Goal: Task Accomplishment & Management: Complete application form

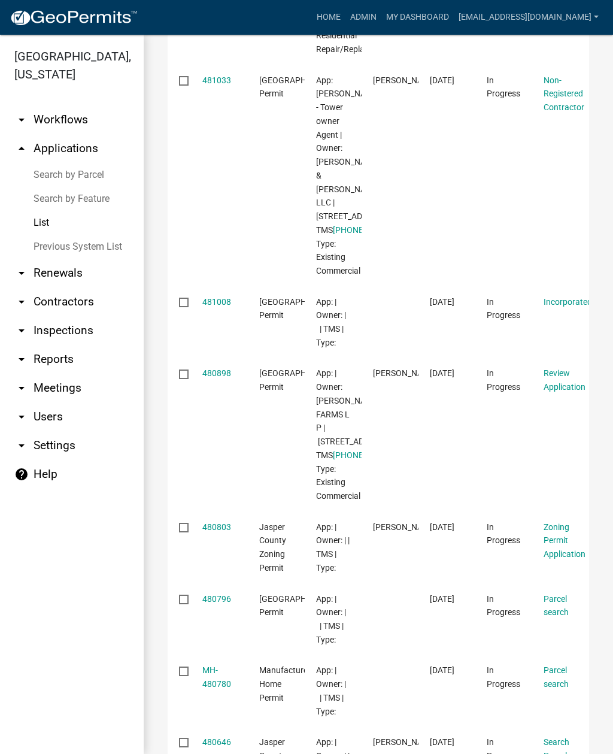
scroll to position [387, 0]
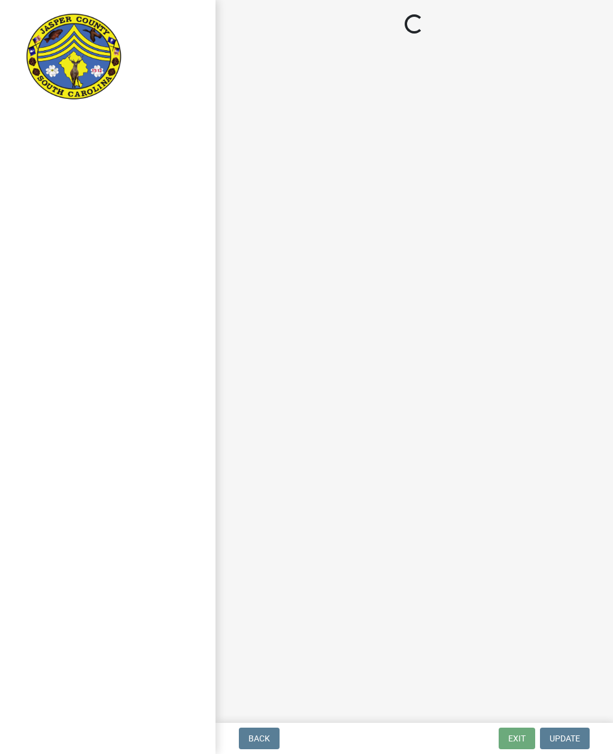
select select "1fd2ea8c-d3fa-421a-a714-565fc228ffd5"
select select "6601e0c7-5937-44f2-8030-00d9a15f712a"
select select "92c2531c-6ecd-46da-8058-e14a6536db75"
select select "fdda8028-9dac-40f9-a250-f3ab834b005a"
select select "c1914784-b206-422f-a5bd-3d87b0004478"
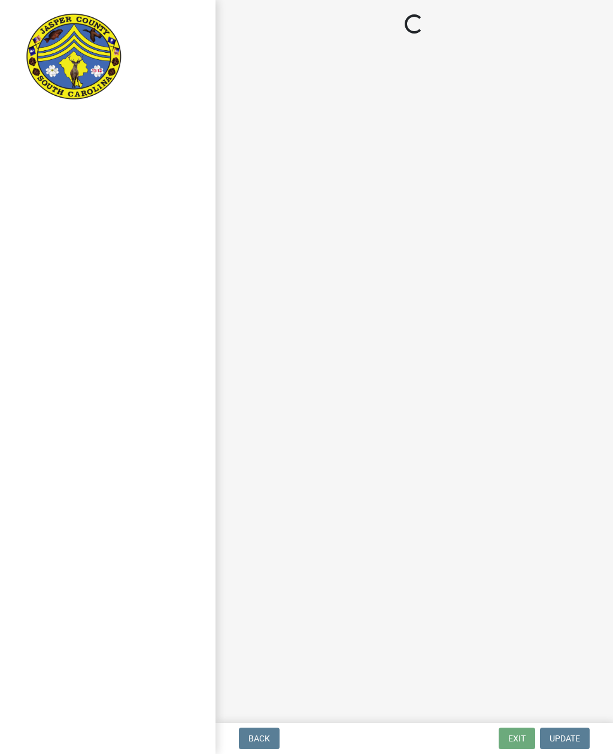
select select "b7ac16bc-f51e-452c-a0de-62c73891cea5"
select select "1ea1eec9-1267-4caa-8d89-0fafbd050fcc"
select select "88a2096b-c1f7-4fdb-8782-b9d94d5a77ee"
select select "cb5709df-d811-4efd-be59-2bfb8a048045"
select select "ae8ebd1d-69d0-45c7-b7ef-7d2425d4c48c"
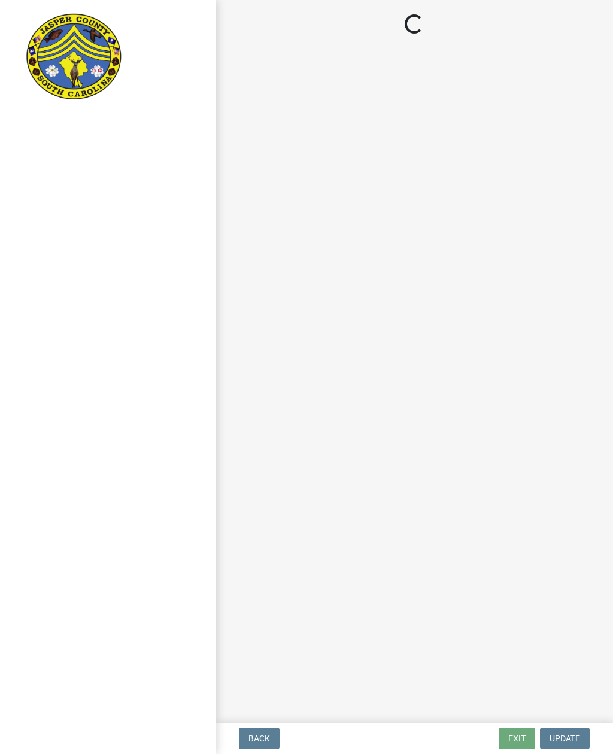
select select "c1a418ad-4ce1-4945-8f01-3181f99ad196"
select select "435b5419-b1db-4133-94d6-c7b298ef7bf0"
select select "5e5a4c22-e60d-4387-87c7-730266b45f1f"
select select "19066980-0fa2-413f-8a35-cbab83e0e7f1"
select select "f254d864-72bd-4ff0-b142-6b961f3de9bc"
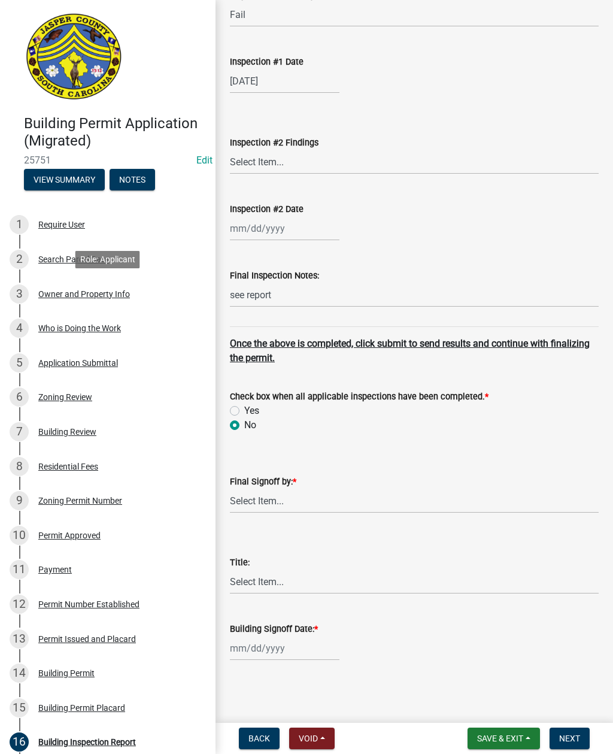
click at [102, 293] on div "Owner and Property Info" at bounding box center [84, 294] width 92 height 8
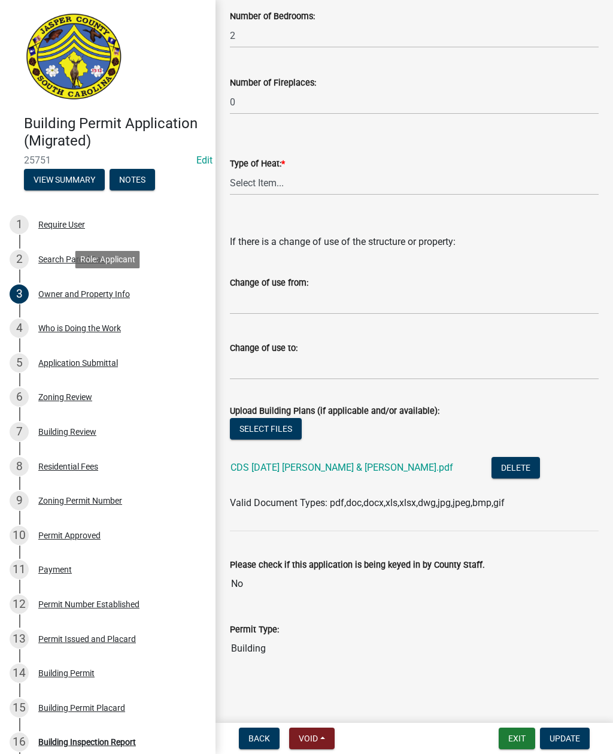
scroll to position [2053, 0]
click at [90, 351] on link "5 Application Submittal" at bounding box center [108, 363] width 216 height 35
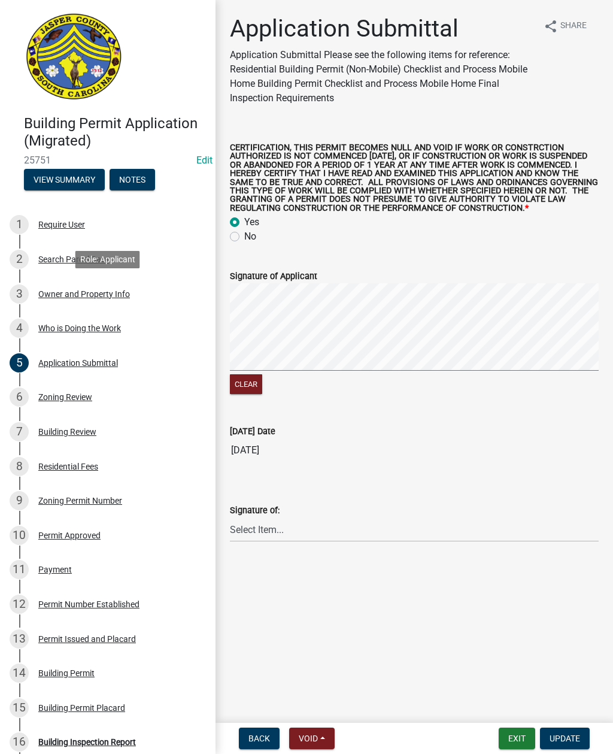
click at [104, 296] on div "Owner and Property Info" at bounding box center [84, 294] width 92 height 8
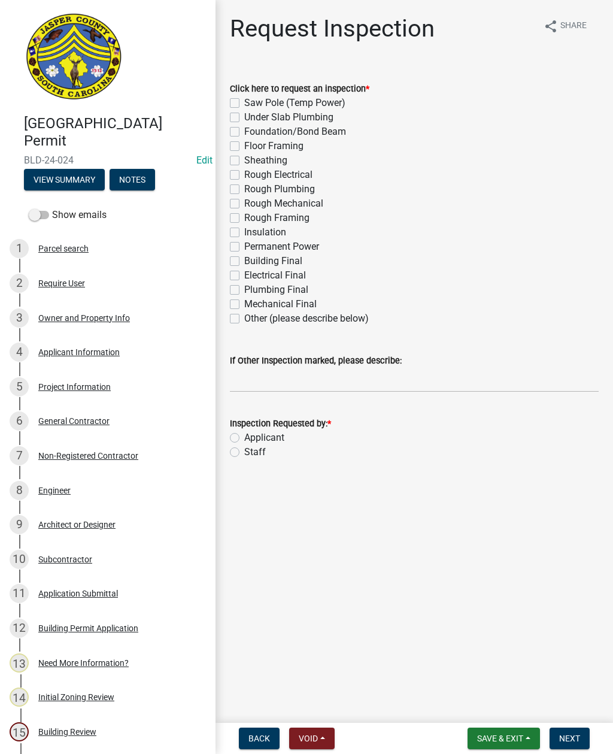
click at [244, 320] on label "Other (please describe below)" at bounding box center [306, 318] width 125 height 14
click at [244, 319] on input "Other (please describe below)" at bounding box center [248, 315] width 8 height 8
checkbox input "true"
checkbox input "false"
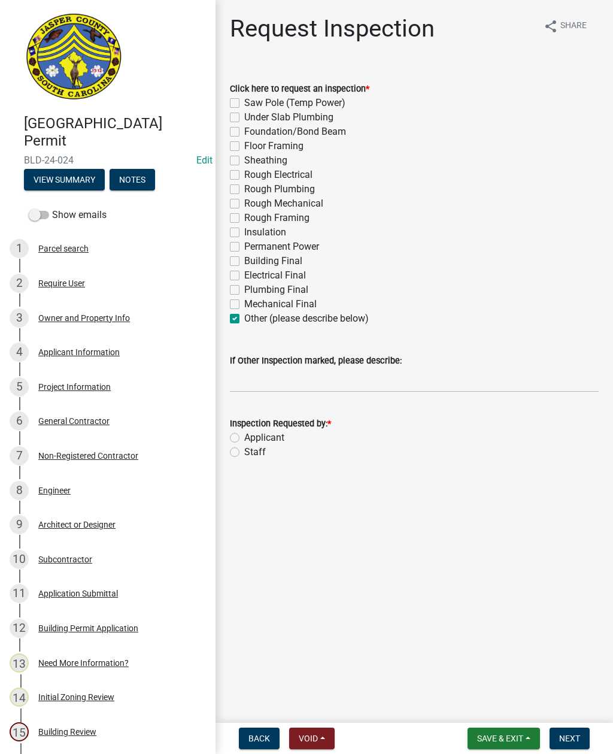
checkbox input "false"
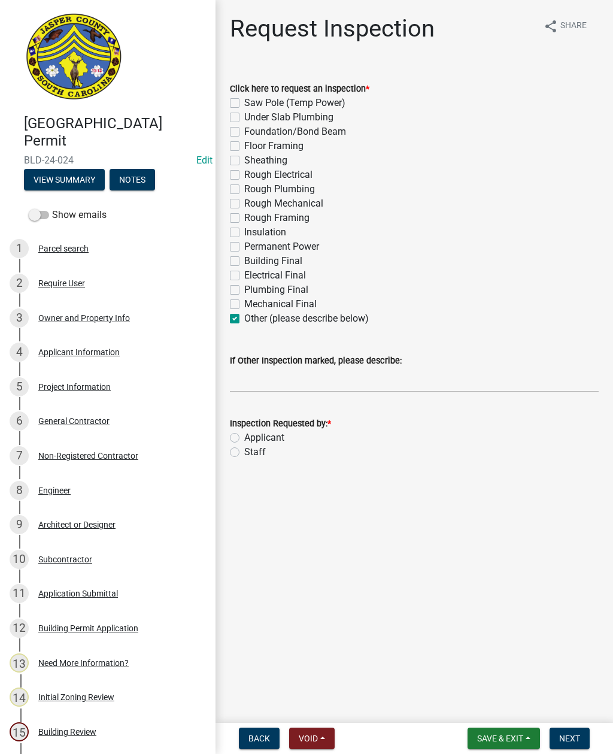
checkbox input "false"
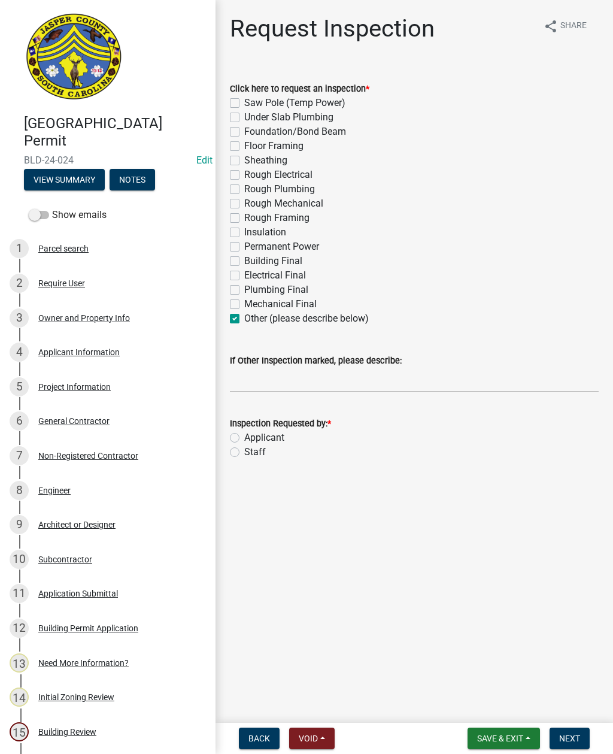
checkbox input "false"
checkbox input "true"
click at [299, 383] on input "If Other Inspection marked, please describe:" at bounding box center [414, 380] width 369 height 25
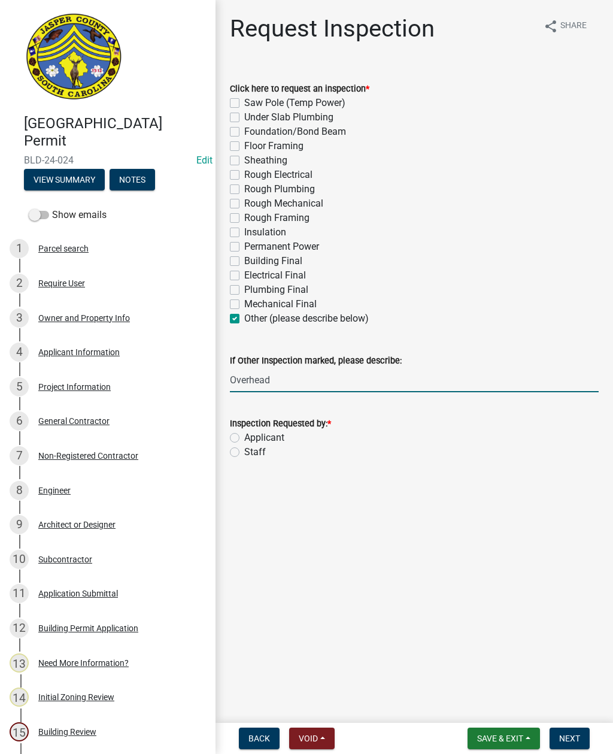
type input "Overhead"
click at [244, 453] on label "Staff" at bounding box center [255, 452] width 22 height 14
click at [244, 453] on input "Staff" at bounding box center [248, 449] width 8 height 8
radio input "true"
click at [282, 377] on input "Overhead" at bounding box center [414, 380] width 369 height 25
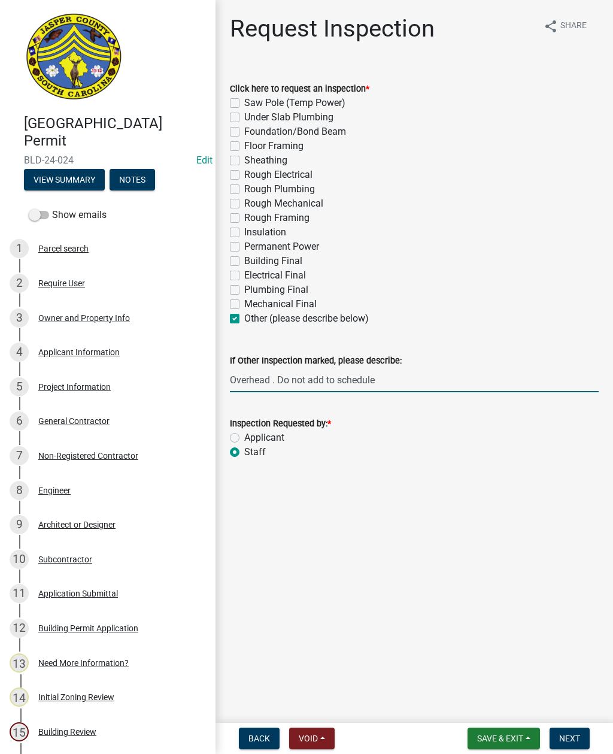
type input "Overhead . Do not add to schedule"
click at [572, 732] on button "Next" at bounding box center [570, 739] width 40 height 22
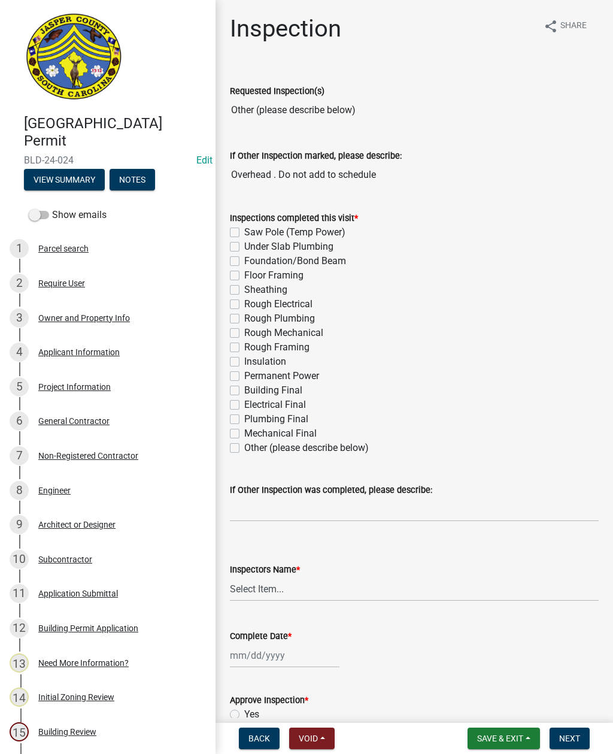
click at [244, 451] on label "Other (please describe below)" at bounding box center [306, 448] width 125 height 14
click at [244, 448] on input "Other (please describe below)" at bounding box center [248, 445] width 8 height 8
checkbox input "true"
checkbox input "false"
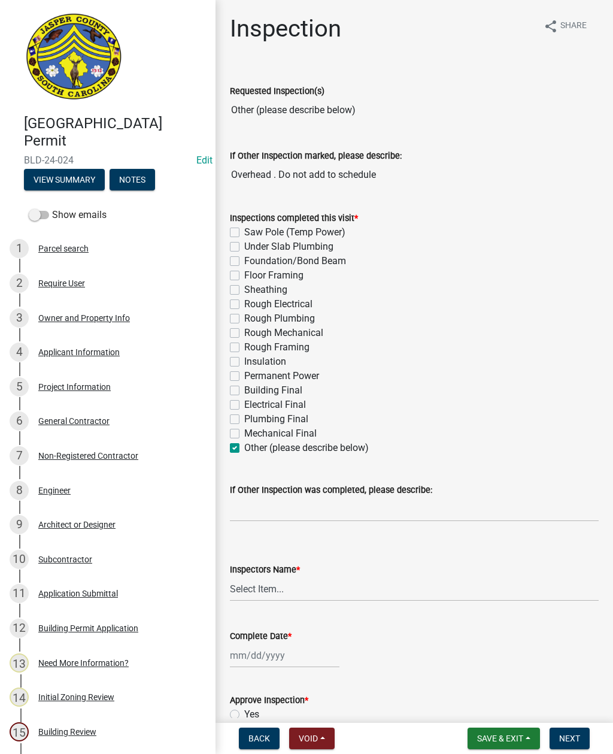
checkbox input "false"
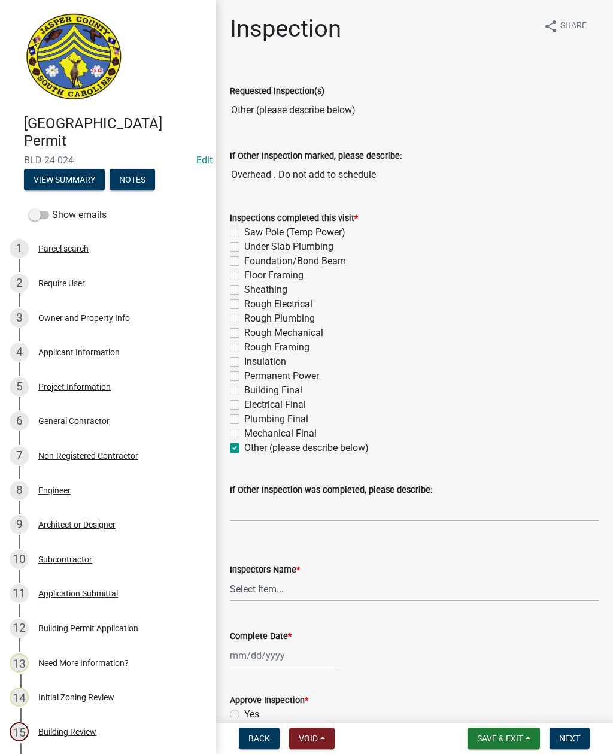
checkbox input "false"
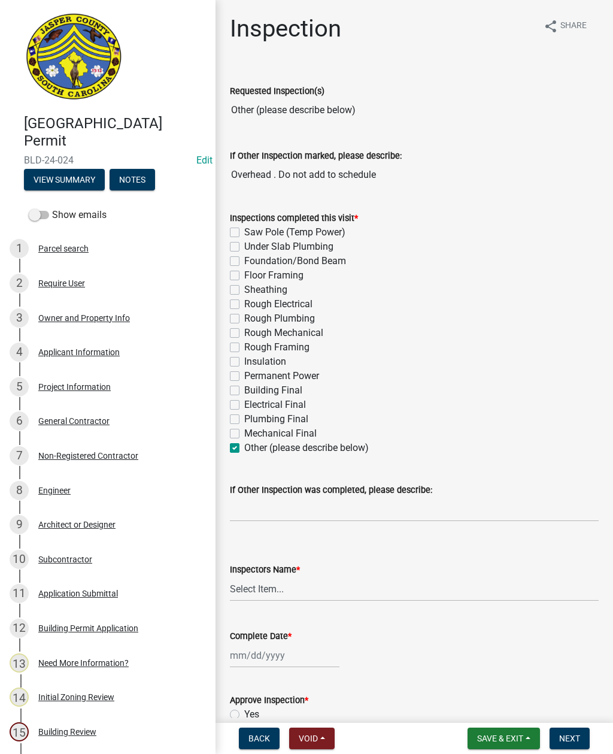
checkbox input "false"
checkbox input "true"
click at [253, 498] on input "If Other Inspection was completed, please describe:" at bounding box center [414, 509] width 369 height 25
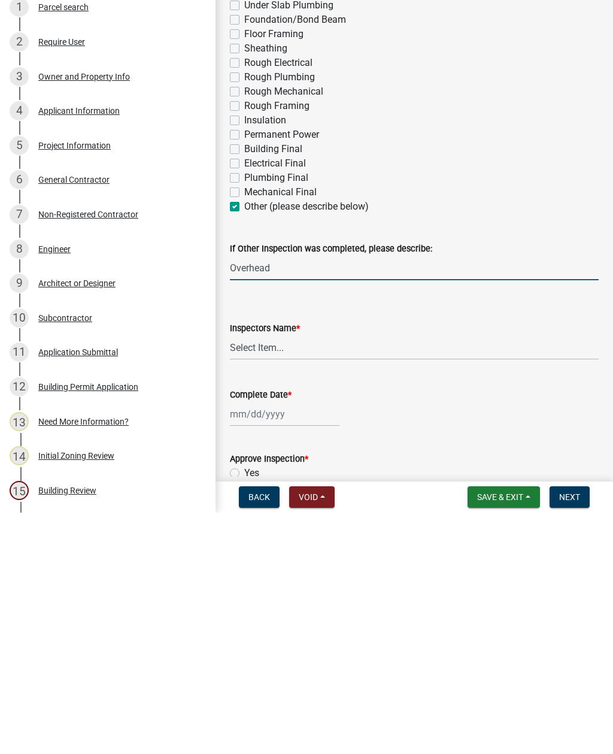
type input "Overhead"
click at [281, 577] on select "Select Item... jcorwin@jaspercounty.gov (John Corwin ) rcampbell (Ryan Campbell)" at bounding box center [414, 589] width 369 height 25
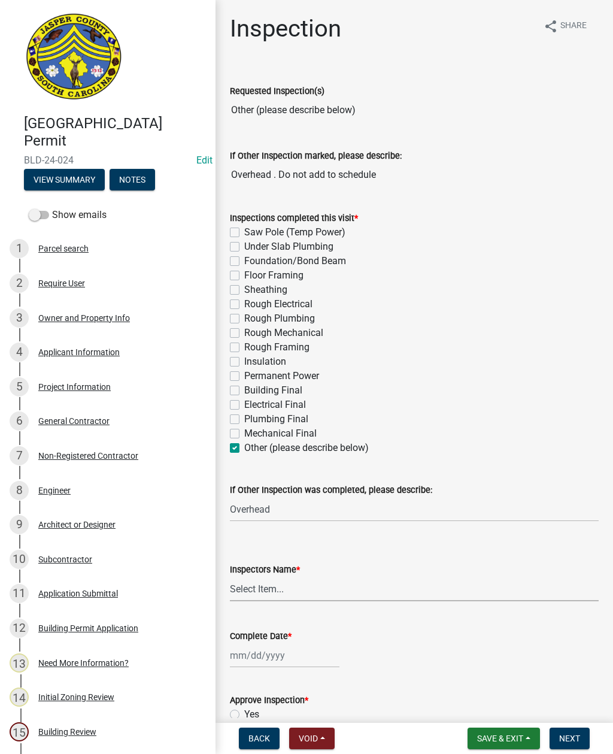
select select "2d9ba1e5-2fdd-4b15-98d0-073dcbeb5880"
click at [268, 652] on div at bounding box center [285, 655] width 110 height 25
select select "9"
select select "2025"
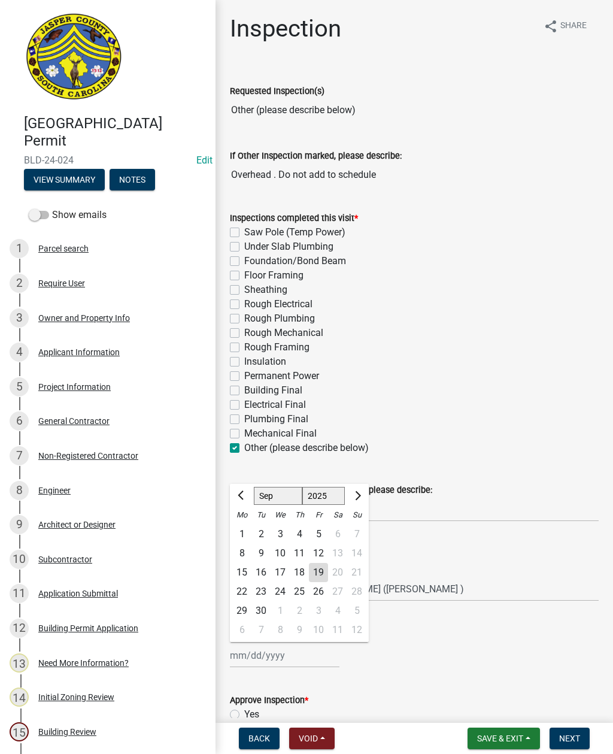
click at [323, 561] on div "12" at bounding box center [318, 553] width 19 height 19
type input "09/12/2025"
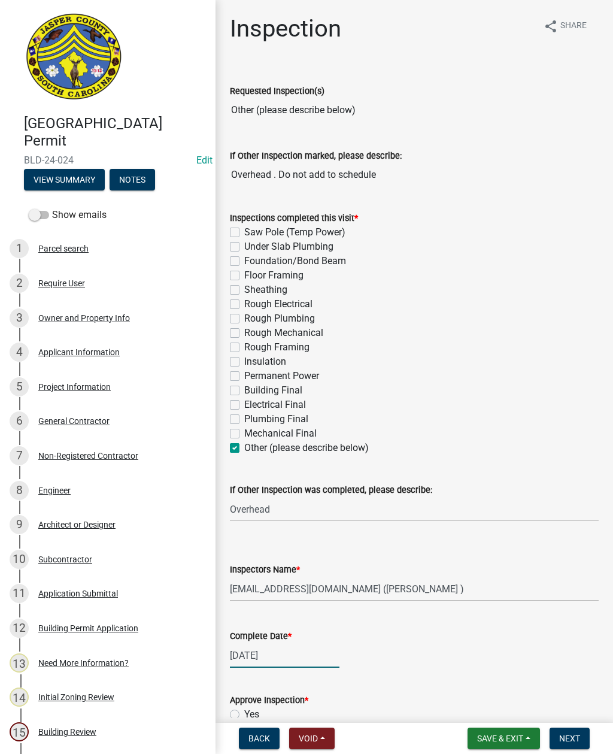
click at [254, 662] on div "09/12/2025" at bounding box center [285, 655] width 110 height 25
select select "9"
select select "2025"
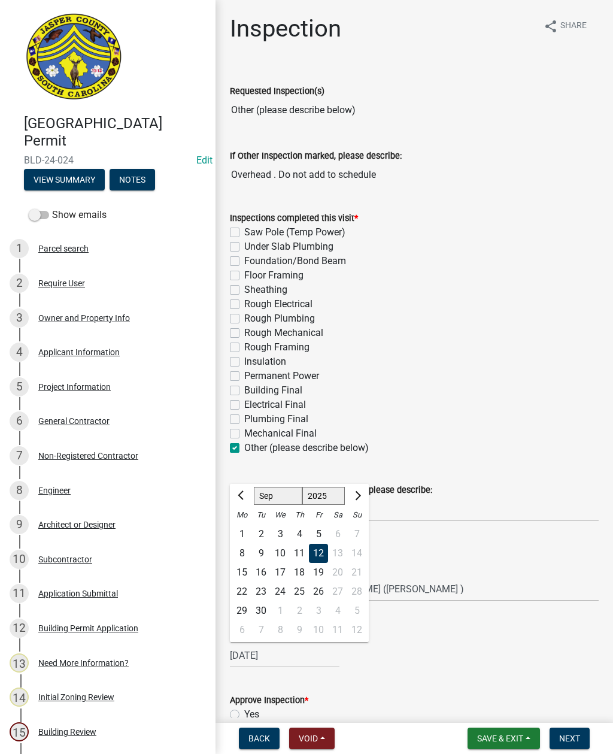
click at [316, 573] on div "19" at bounding box center [318, 572] width 19 height 19
type input "09/19/2025"
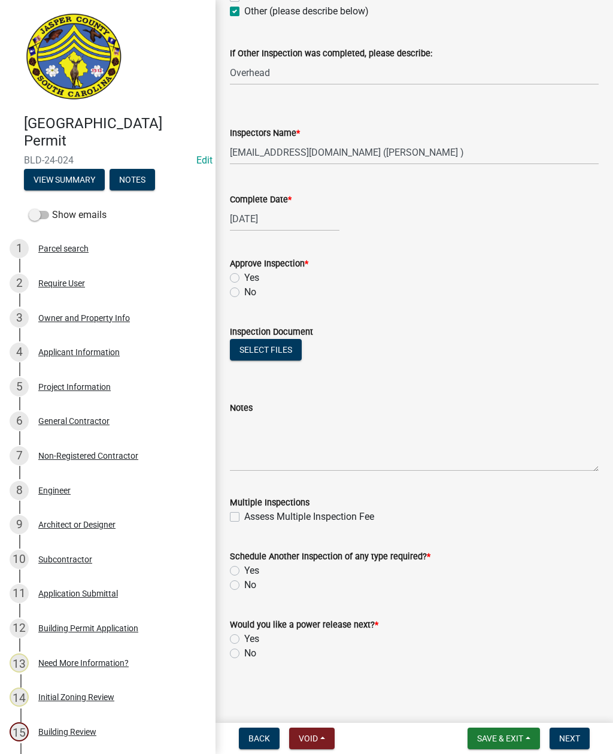
scroll to position [437, 0]
click at [236, 563] on div "Schedule Another Inspection of any type required? *" at bounding box center [414, 556] width 369 height 14
click at [241, 565] on div "Yes" at bounding box center [414, 570] width 369 height 14
click at [244, 567] on label "Yes" at bounding box center [251, 570] width 15 height 14
click at [244, 567] on input "Yes" at bounding box center [248, 567] width 8 height 8
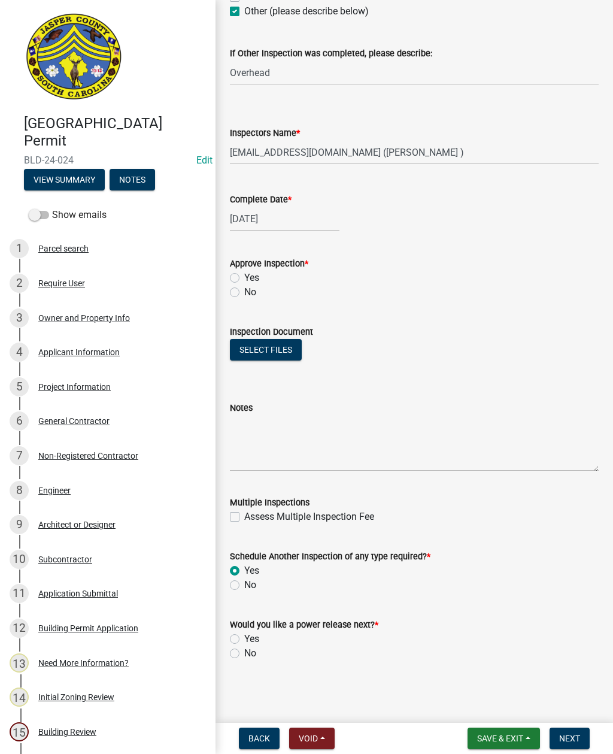
radio input "true"
click at [244, 650] on label "No" at bounding box center [250, 653] width 12 height 14
click at [244, 650] on input "No" at bounding box center [248, 650] width 8 height 8
radio input "true"
click at [293, 79] on input "Overhead" at bounding box center [414, 72] width 369 height 25
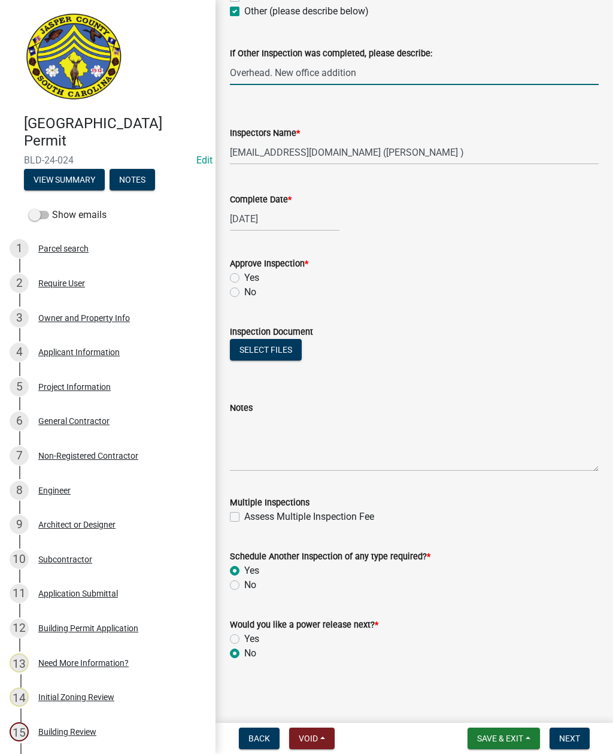
type input "Overhead. New office addition"
click at [308, 426] on textarea "Notes" at bounding box center [414, 443] width 369 height 56
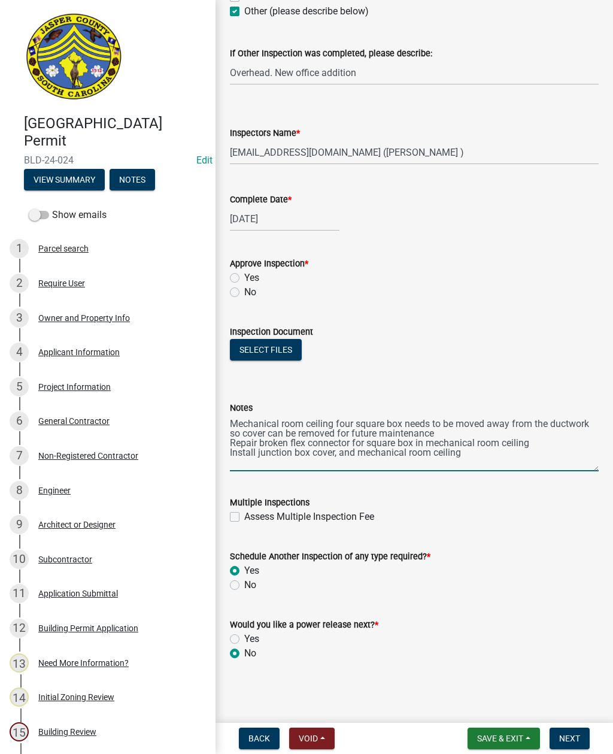
click at [353, 450] on textarea "Mechanical room ceiling four square box needs to be moved away from the ductwor…" at bounding box center [414, 443] width 369 height 56
click at [465, 451] on textarea "Mechanical room ceiling four square box needs to be moved away from the ductwor…" at bounding box center [414, 443] width 369 height 56
type textarea "Mechanical room ceiling four square box needs to be moved away from the ductwor…"
click at [244, 275] on label "Yes" at bounding box center [251, 278] width 15 height 14
click at [244, 275] on input "Yes" at bounding box center [248, 275] width 8 height 8
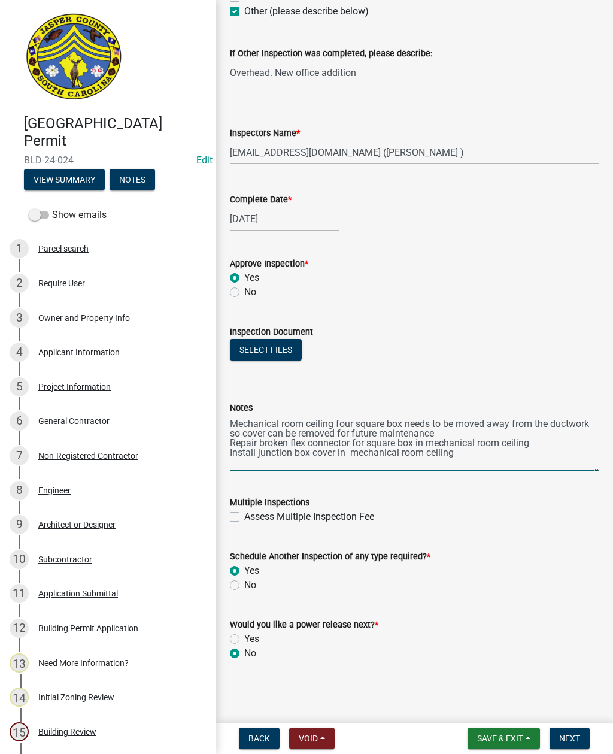
radio input "true"
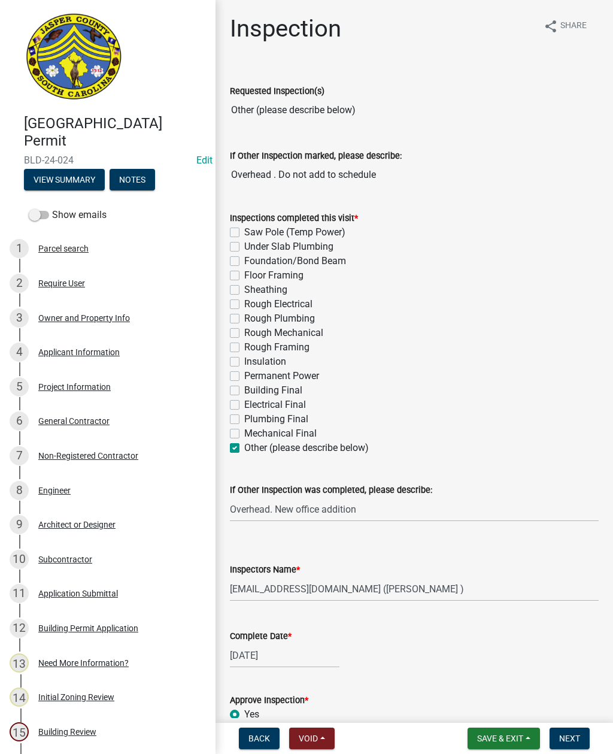
scroll to position [0, 0]
click at [372, 507] on input "Overhead. New office addition" at bounding box center [414, 509] width 369 height 25
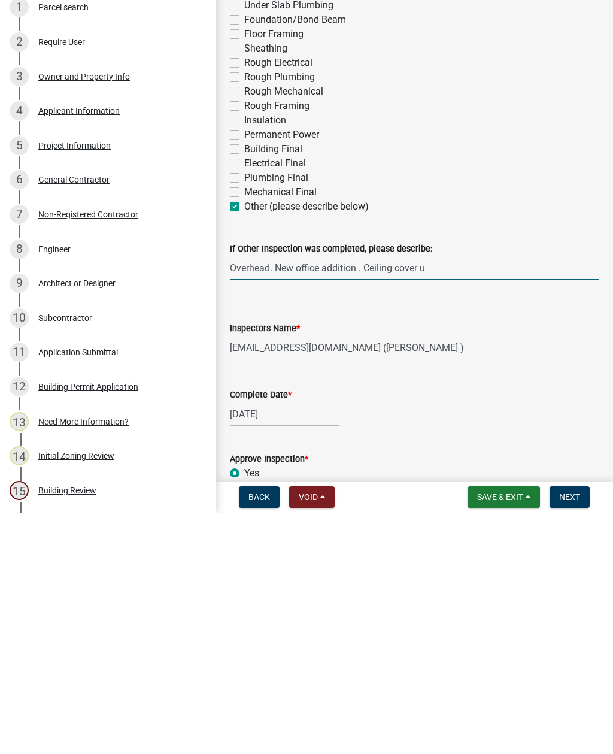
type input "Overhead. New office addition . Ceiling cover up"
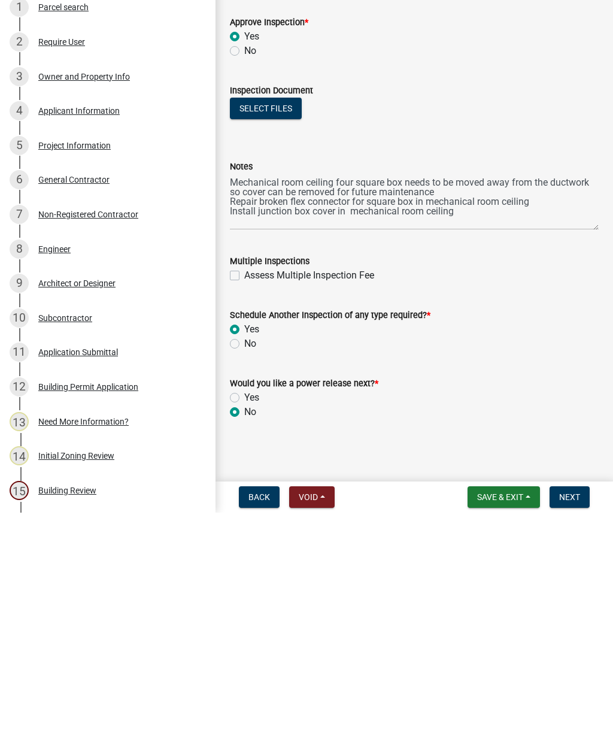
scroll to position [437, 0]
click at [570, 734] on span "Next" at bounding box center [569, 739] width 21 height 10
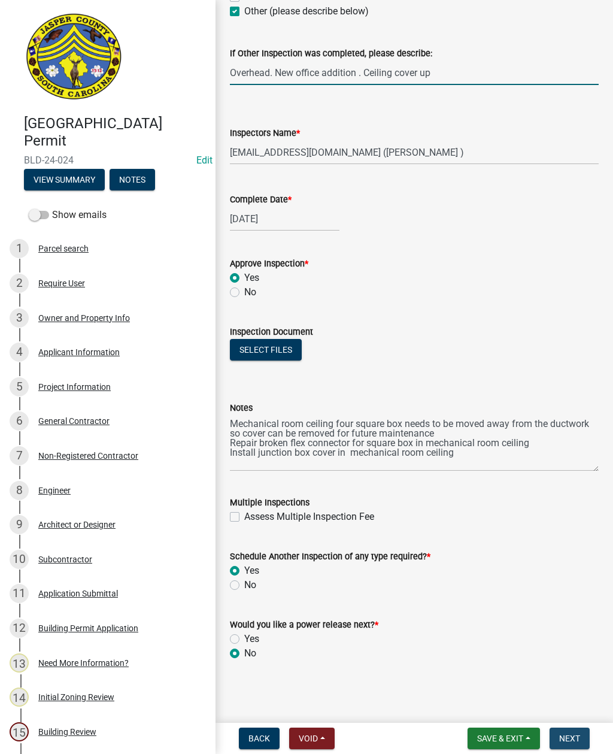
scroll to position [0, 0]
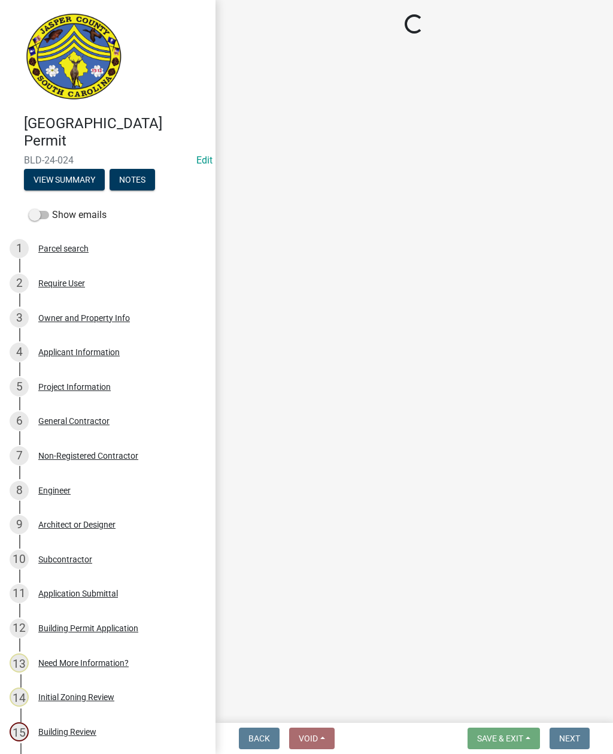
click at [589, 297] on main "Loading..." at bounding box center [415, 359] width 398 height 718
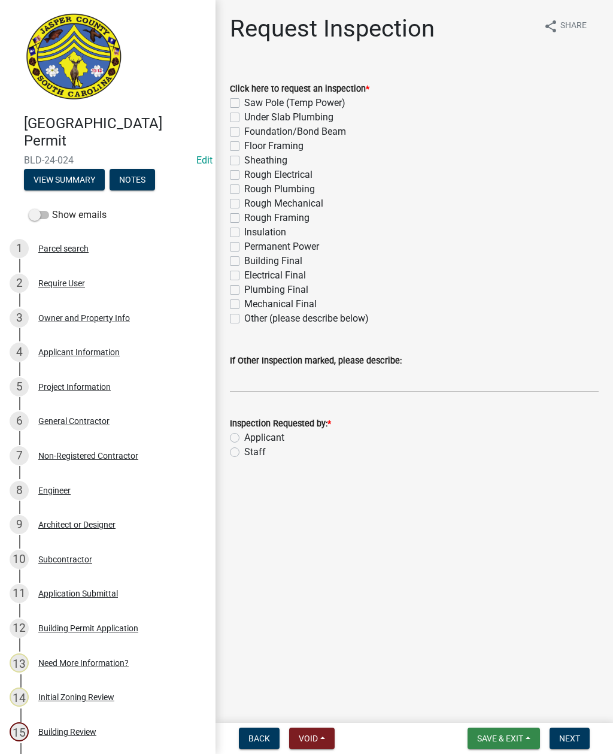
click at [502, 741] on span "Save & Exit" at bounding box center [500, 739] width 46 height 10
click at [478, 711] on button "Save & Exit" at bounding box center [492, 707] width 96 height 29
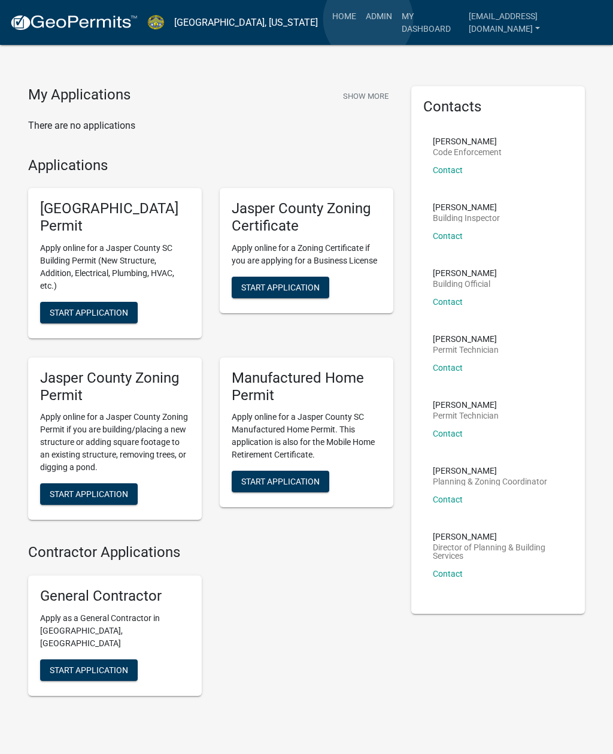
click at [369, 19] on link "Admin" at bounding box center [379, 16] width 36 height 23
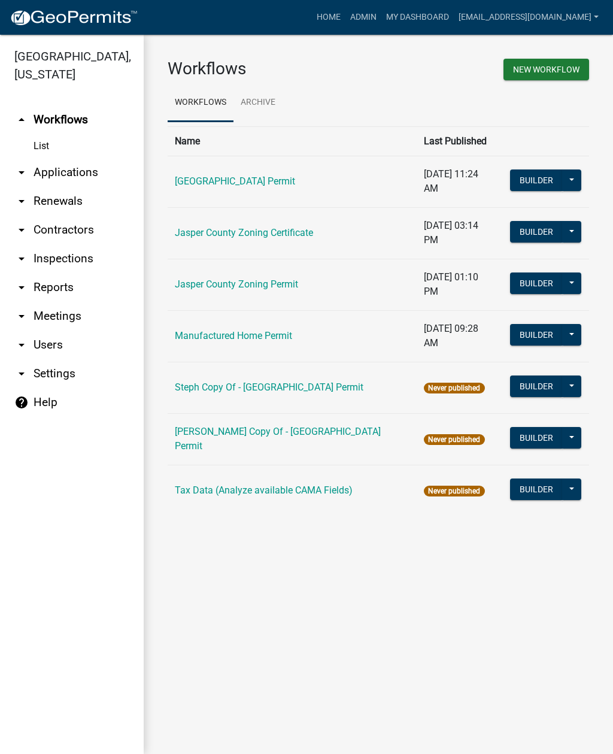
click at [39, 151] on link "List" at bounding box center [72, 146] width 144 height 24
click at [72, 173] on link "arrow_drop_down Applications" at bounding box center [72, 172] width 144 height 29
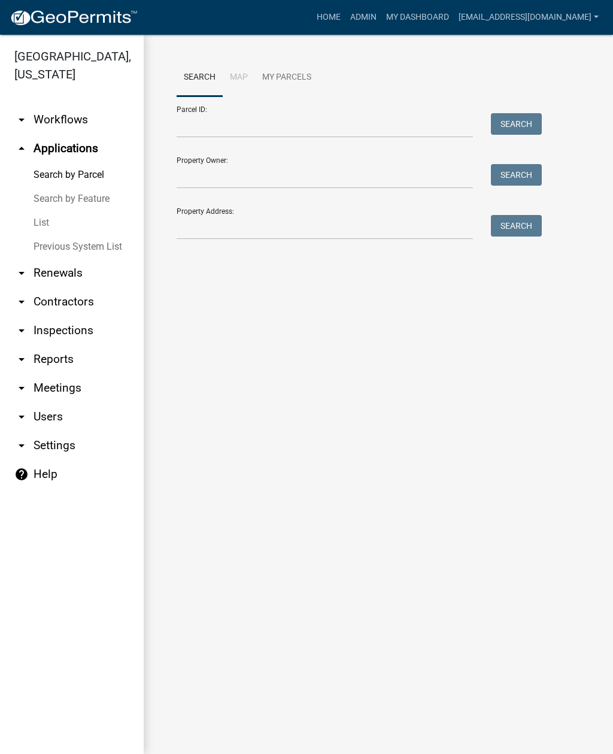
click at [47, 220] on link "List" at bounding box center [72, 223] width 144 height 24
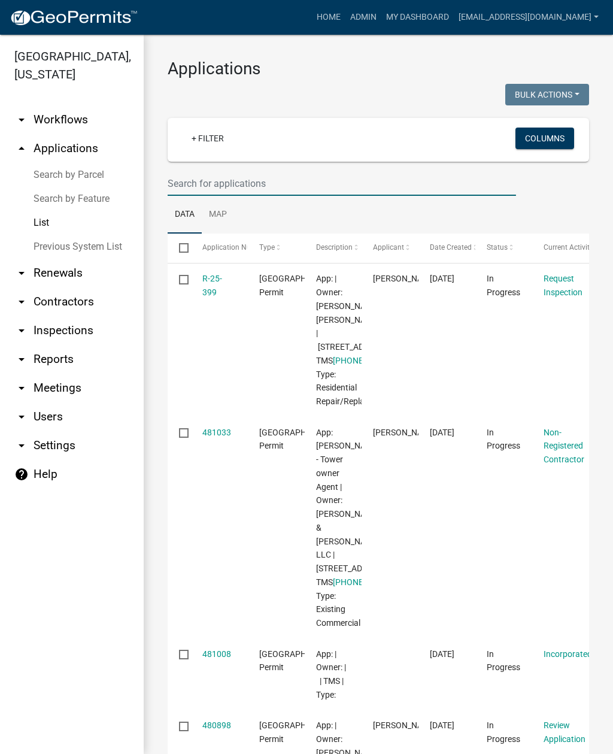
click at [259, 189] on input "text" at bounding box center [342, 183] width 348 height 25
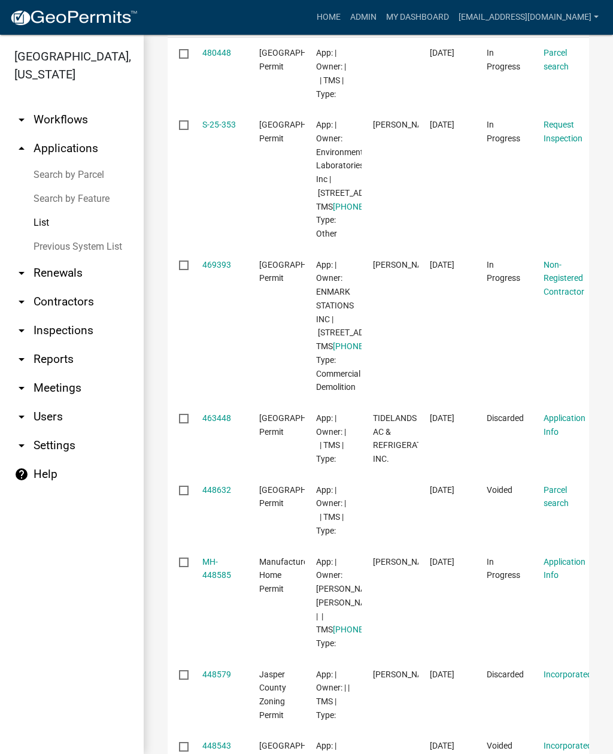
scroll to position [229, 0]
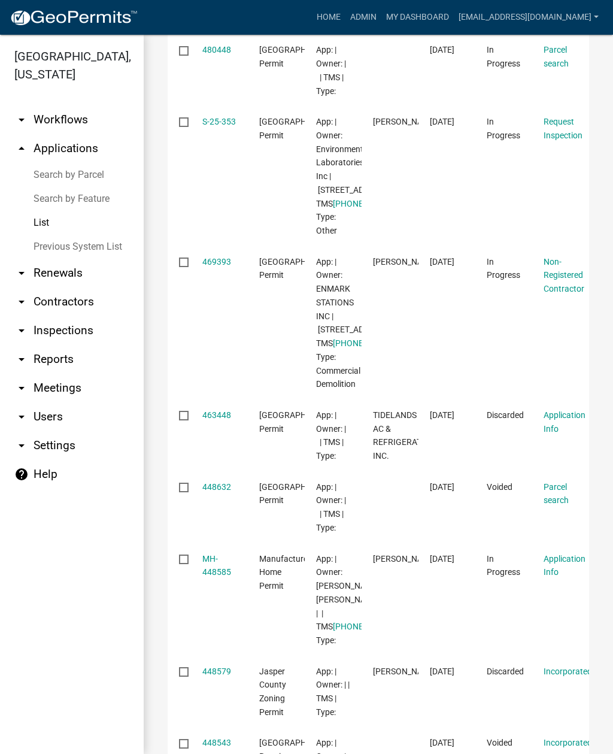
type input "448"
click at [217, 124] on link "S-25-353" at bounding box center [219, 122] width 34 height 10
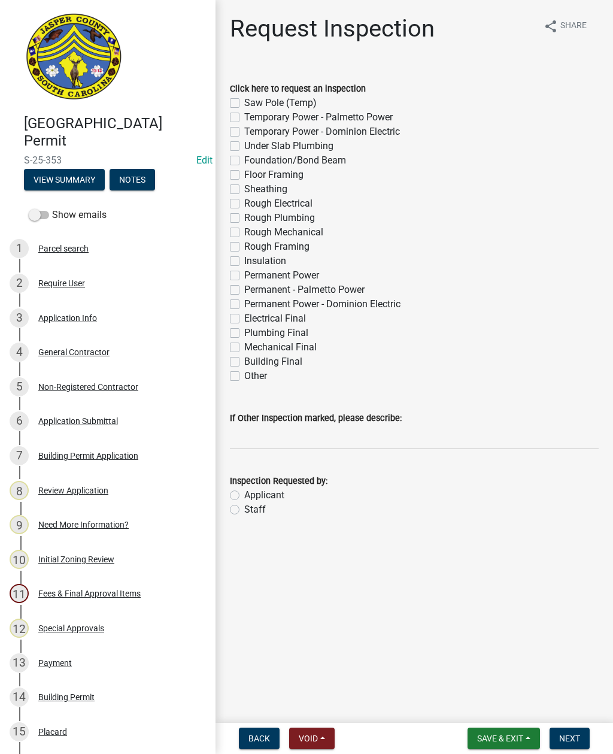
click at [77, 178] on button "View Summary" at bounding box center [64, 180] width 81 height 22
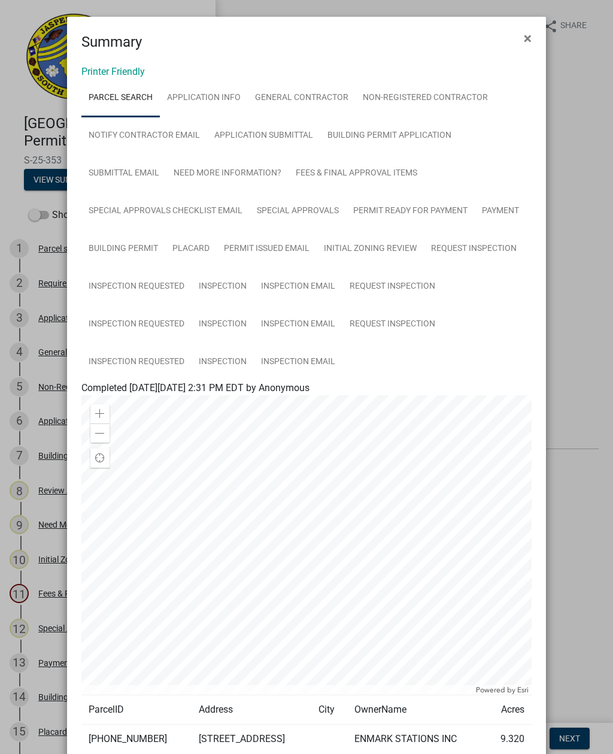
click at [529, 39] on span "×" at bounding box center [528, 38] width 8 height 17
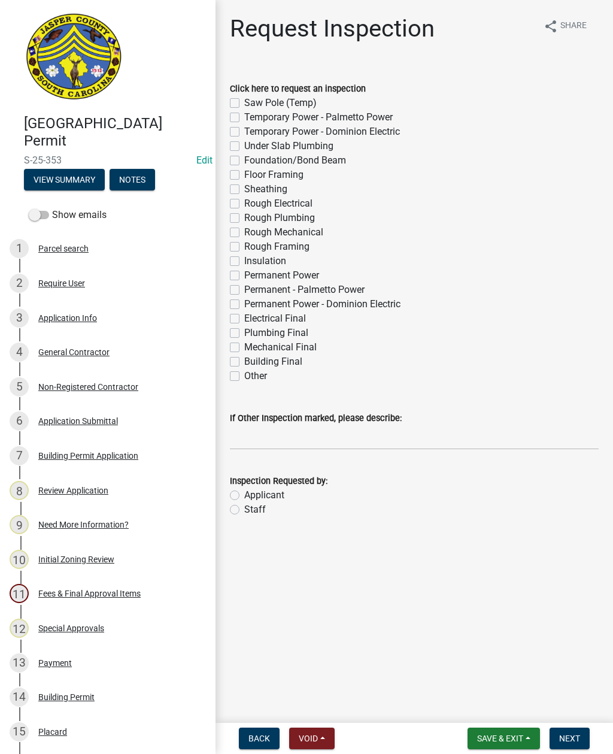
click at [244, 322] on label "Electrical Final" at bounding box center [275, 318] width 62 height 14
click at [244, 319] on input "Electrical Final" at bounding box center [248, 315] width 8 height 8
checkbox input "true"
checkbox input "false"
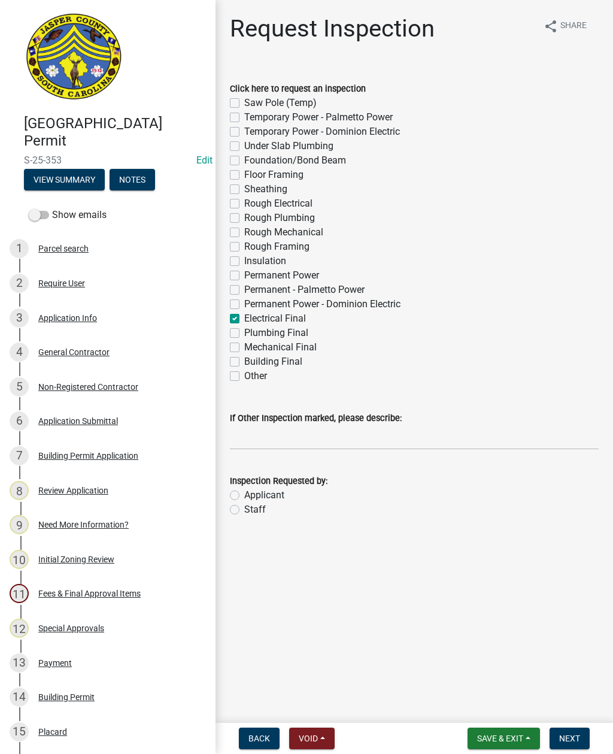
checkbox input "false"
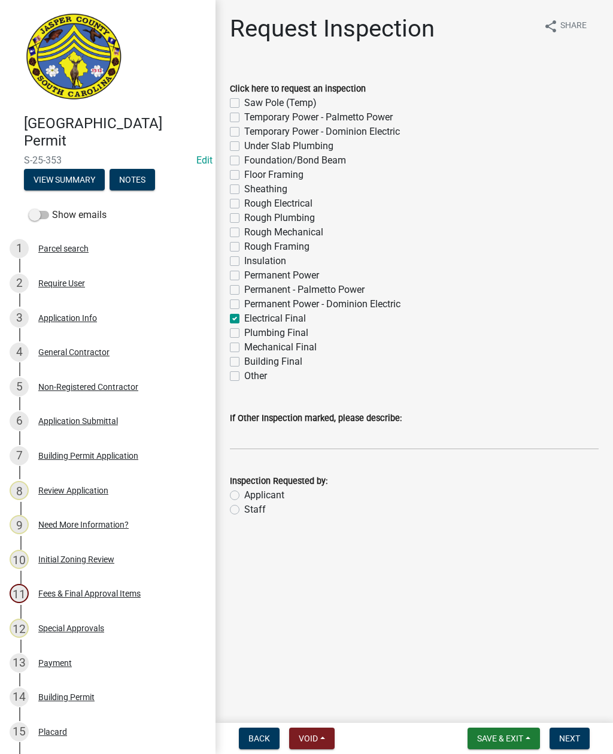
checkbox input "false"
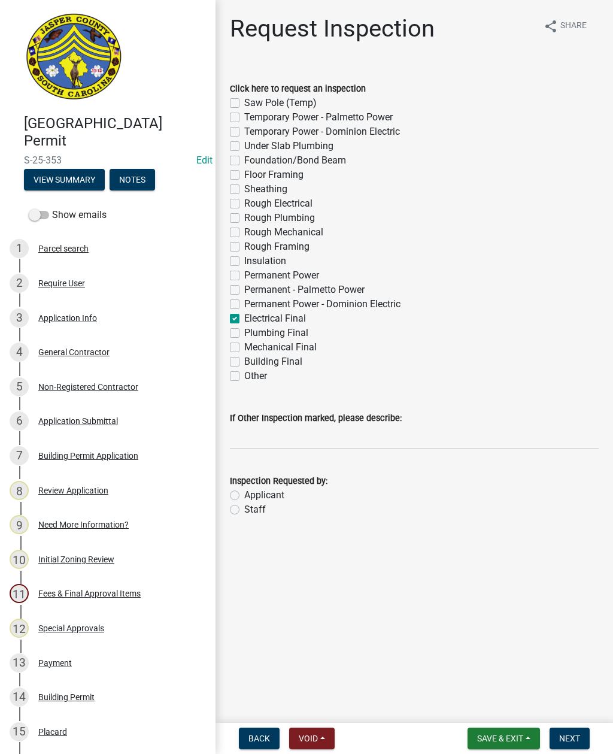
checkbox input "false"
checkbox input "true"
checkbox input "false"
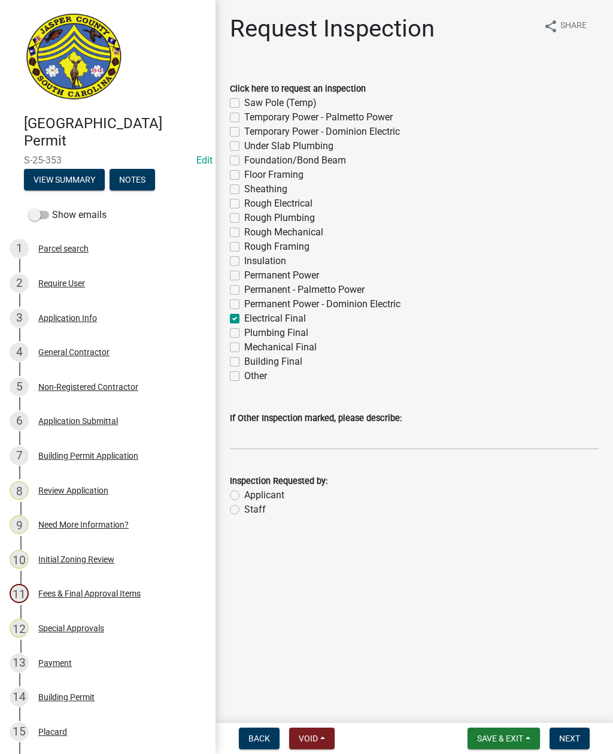
checkbox input "false"
click at [307, 441] on input "If Other Inspection marked, please describe:" at bounding box center [414, 437] width 369 height 25
type input "Do not add to schedule"
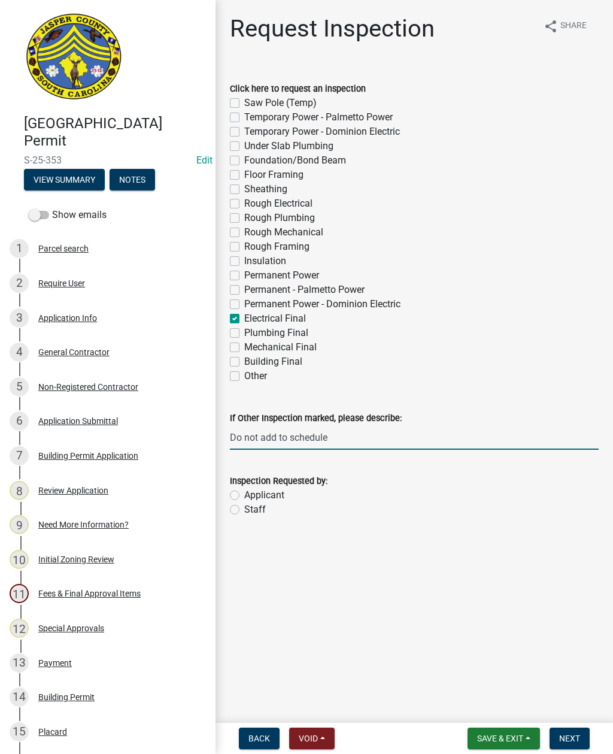
click at [244, 508] on label "Staff" at bounding box center [255, 509] width 22 height 14
click at [244, 508] on input "Staff" at bounding box center [248, 506] width 8 height 8
radio input "true"
click at [564, 731] on button "Next" at bounding box center [570, 739] width 40 height 22
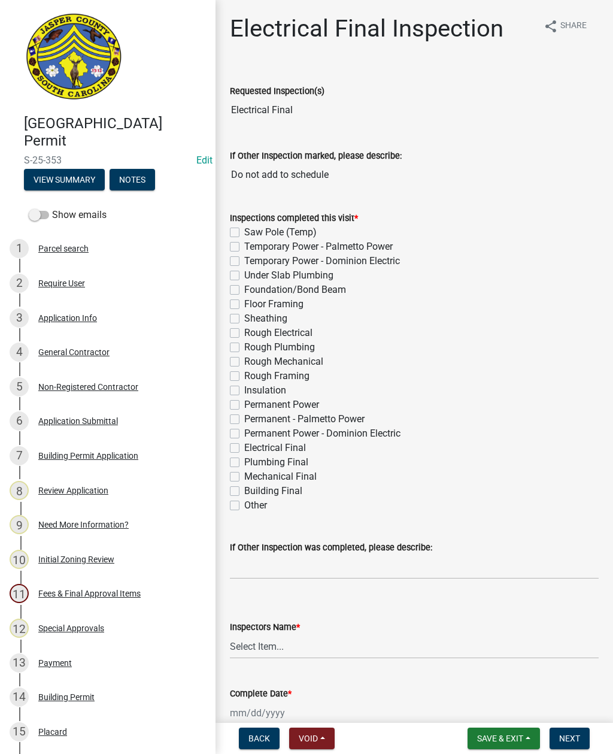
click at [244, 451] on label "Electrical Final" at bounding box center [275, 448] width 62 height 14
click at [244, 448] on input "Electrical Final" at bounding box center [248, 445] width 8 height 8
checkbox input "true"
checkbox input "false"
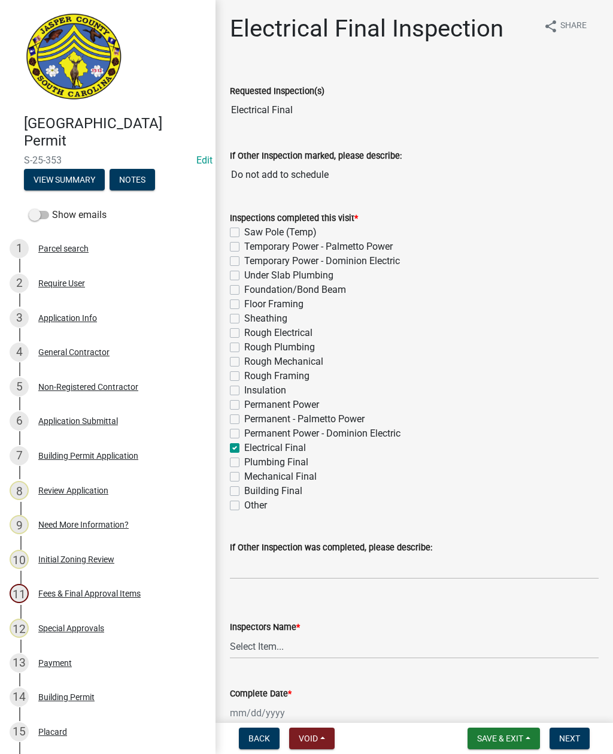
checkbox input "false"
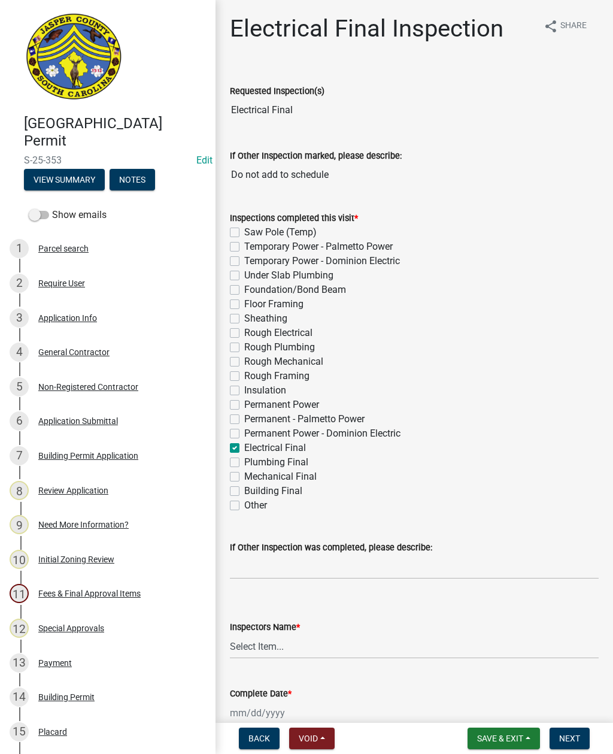
checkbox input "false"
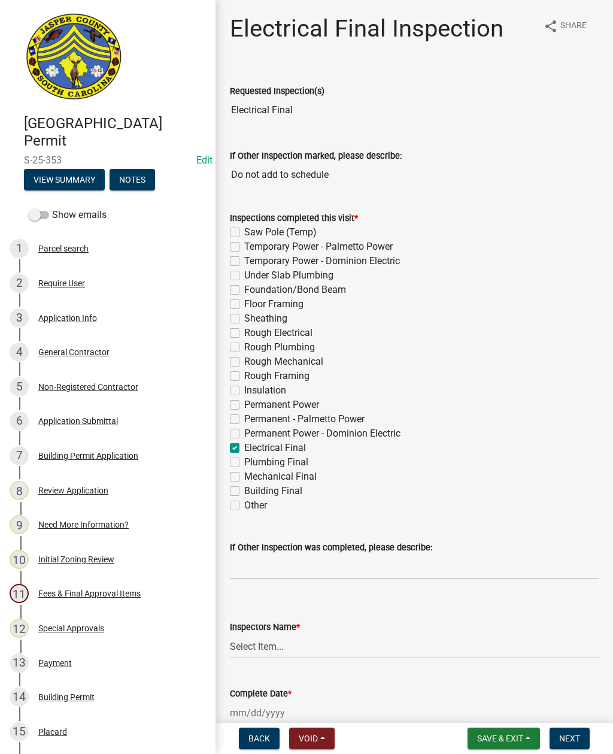
checkbox input "false"
checkbox input "true"
checkbox input "false"
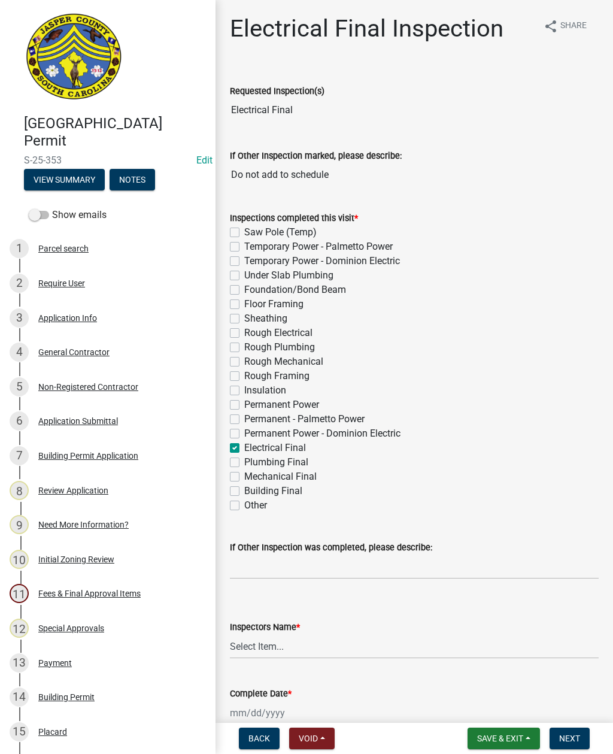
checkbox input "false"
click at [271, 645] on select "Select Item... jcorwin@jaspercounty.gov (John Corwin ) rcampbell (Ryan Campbell)" at bounding box center [414, 646] width 369 height 25
select select "2d9ba1e5-2fdd-4b15-98d0-073dcbeb5880"
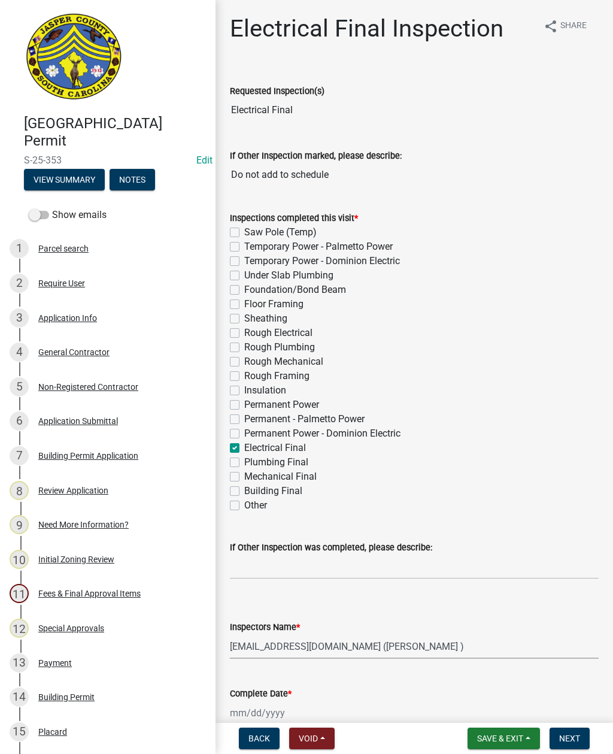
click at [280, 711] on div at bounding box center [285, 713] width 110 height 25
select select "9"
select select "2025"
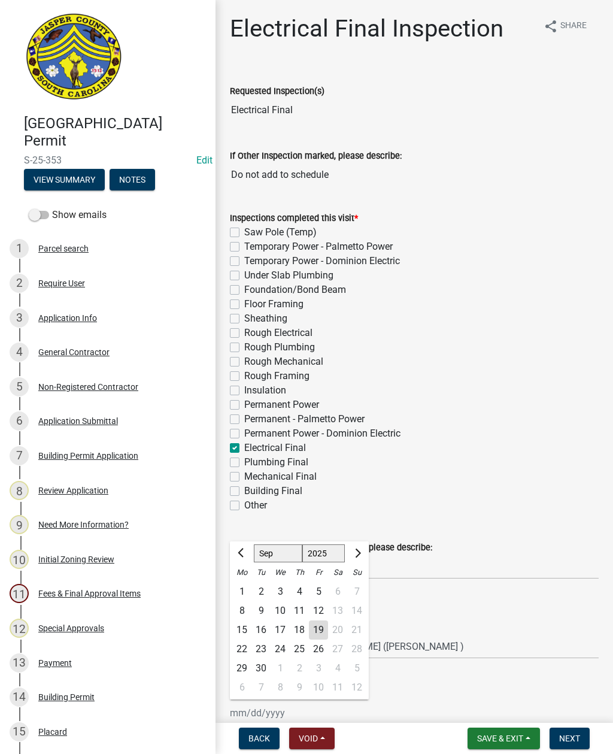
click at [317, 628] on div "19" at bounding box center [318, 629] width 19 height 19
type input "09/19/2025"
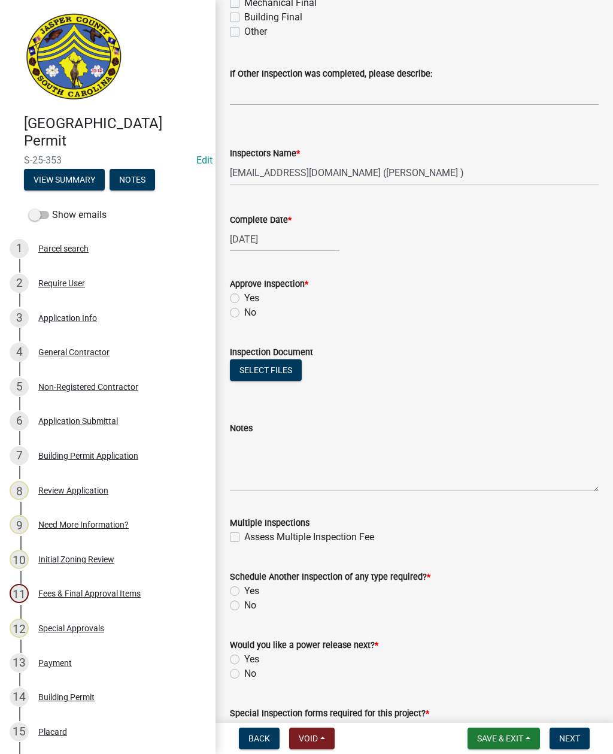
scroll to position [475, 0]
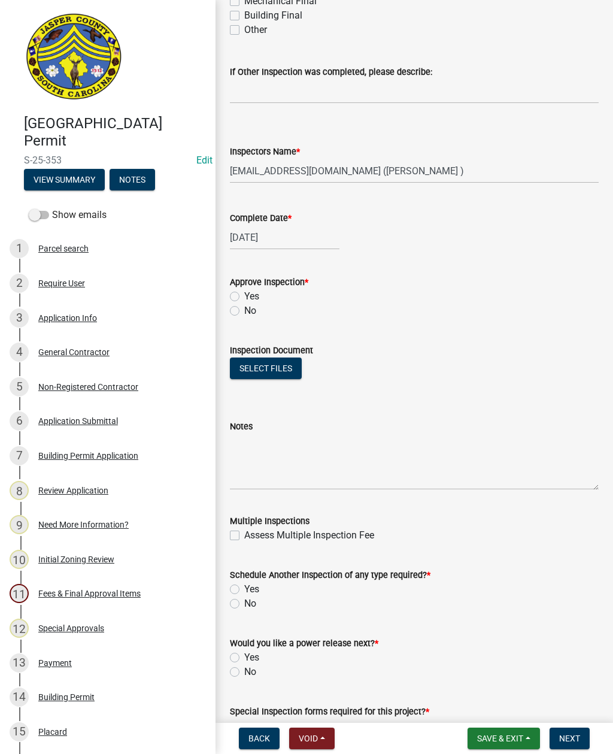
click at [244, 294] on label "Yes" at bounding box center [251, 296] width 15 height 14
click at [244, 294] on input "Yes" at bounding box center [248, 293] width 8 height 8
radio input "true"
click at [244, 606] on label "No" at bounding box center [250, 603] width 12 height 14
click at [244, 604] on input "No" at bounding box center [248, 600] width 8 height 8
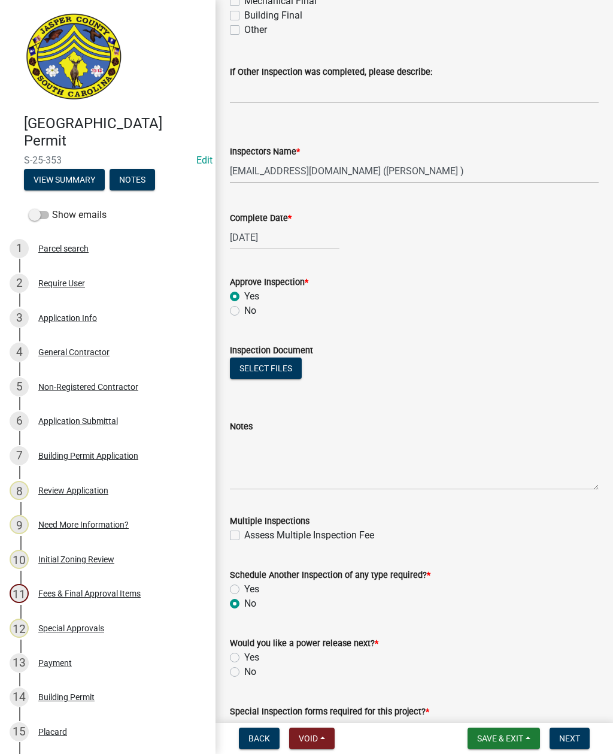
radio input "true"
click at [244, 667] on label "No" at bounding box center [250, 672] width 12 height 14
click at [244, 667] on input "No" at bounding box center [248, 669] width 8 height 8
radio input "true"
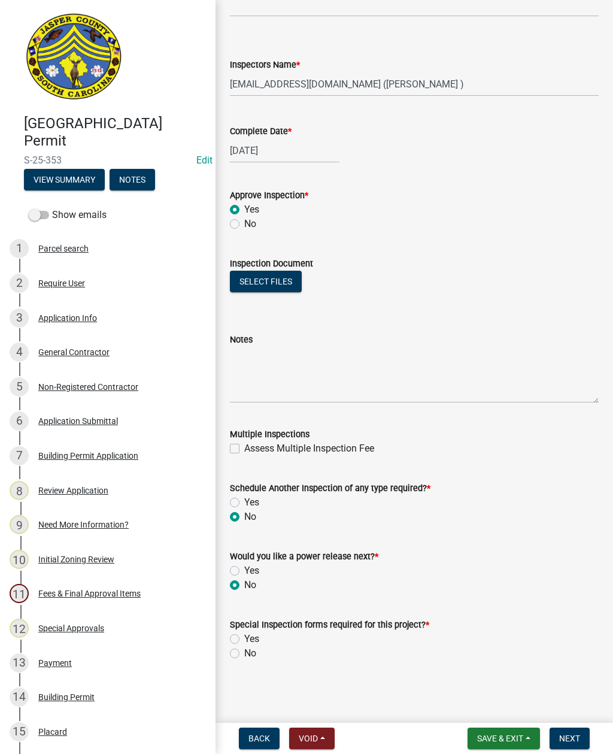
scroll to position [562, 0]
click at [244, 656] on label "No" at bounding box center [250, 653] width 12 height 14
click at [244, 654] on input "No" at bounding box center [248, 650] width 8 height 8
radio input "true"
click at [575, 737] on span "Next" at bounding box center [569, 739] width 21 height 10
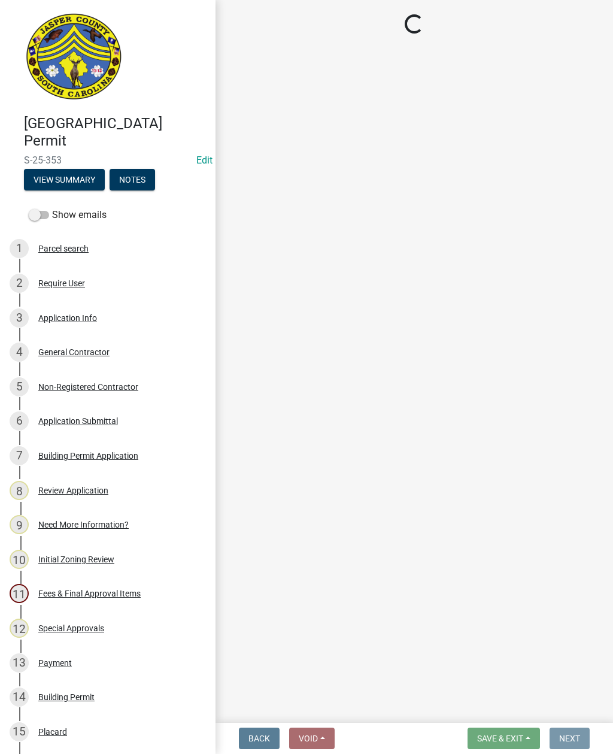
scroll to position [0, 0]
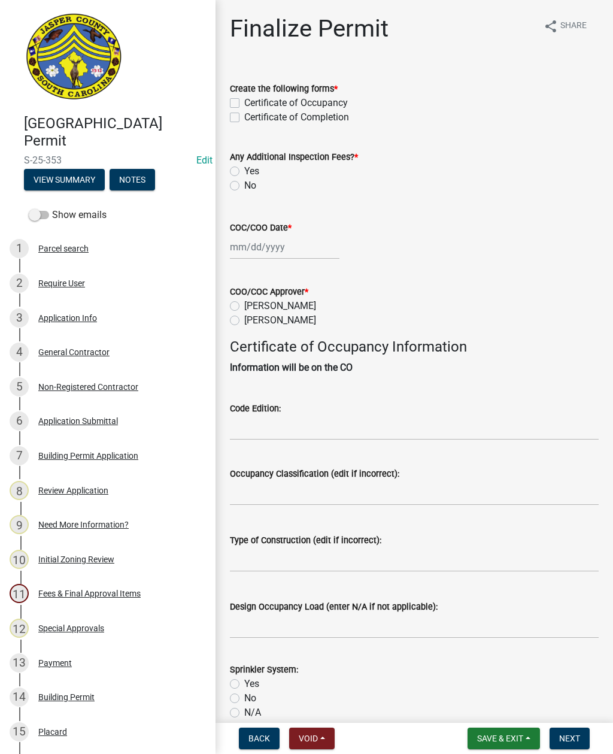
click at [244, 122] on label "Certificate of Completion" at bounding box center [296, 117] width 105 height 14
click at [244, 118] on input "Certificate of Completion" at bounding box center [248, 114] width 8 height 8
checkbox input "true"
checkbox input "false"
checkbox input "true"
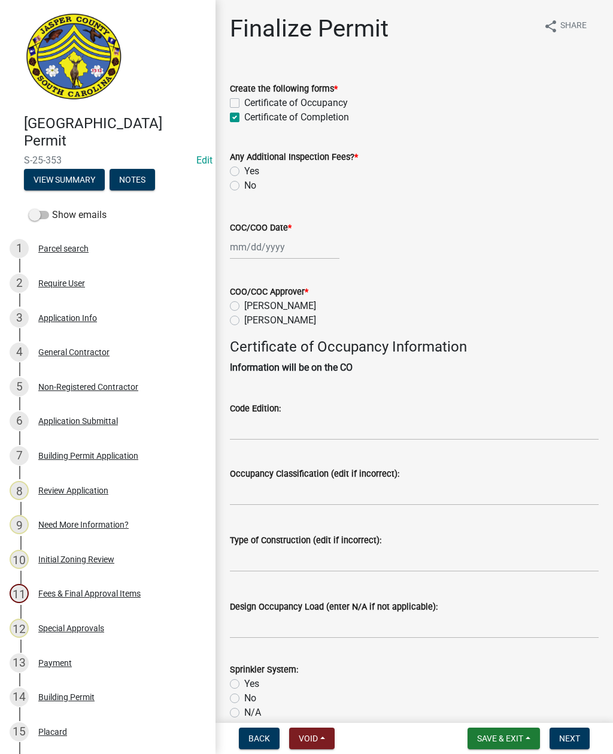
click at [244, 186] on label "No" at bounding box center [250, 185] width 12 height 14
click at [244, 186] on input "No" at bounding box center [248, 182] width 8 height 8
radio input "true"
click at [265, 251] on div at bounding box center [285, 247] width 110 height 25
select select "9"
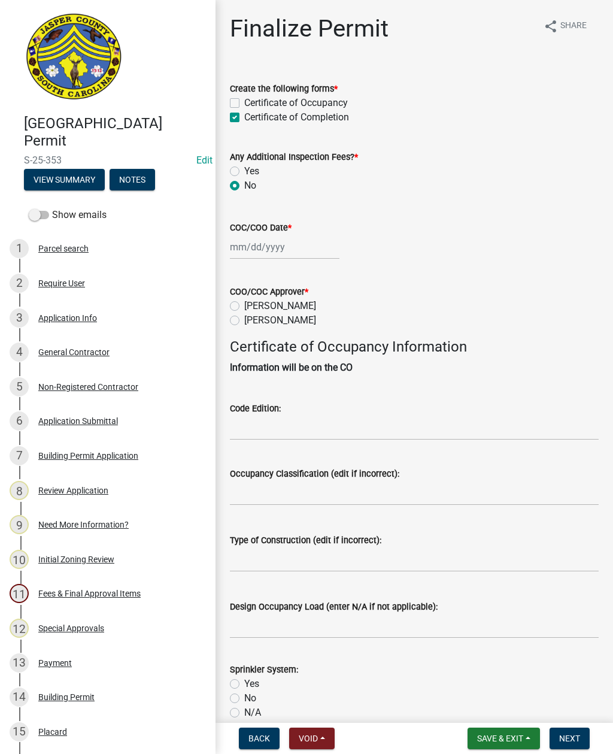
select select "2025"
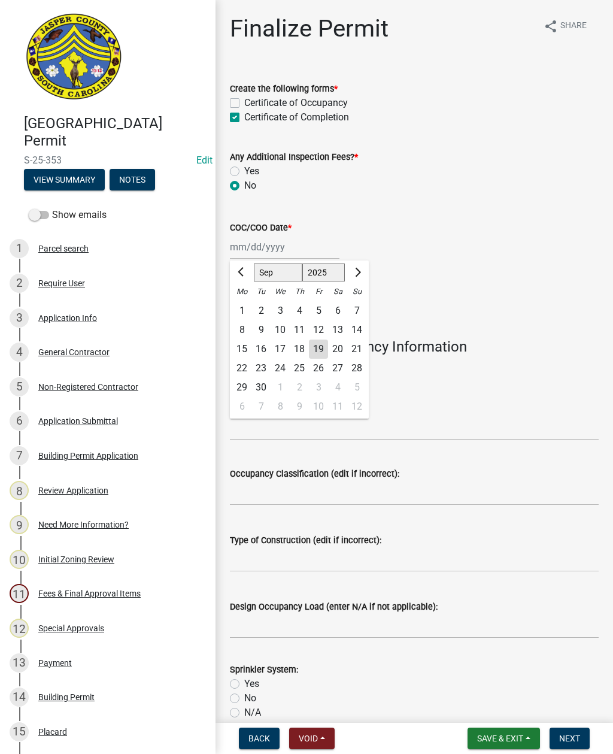
click at [320, 345] on div "19" at bounding box center [318, 349] width 19 height 19
type input "09/19/2025"
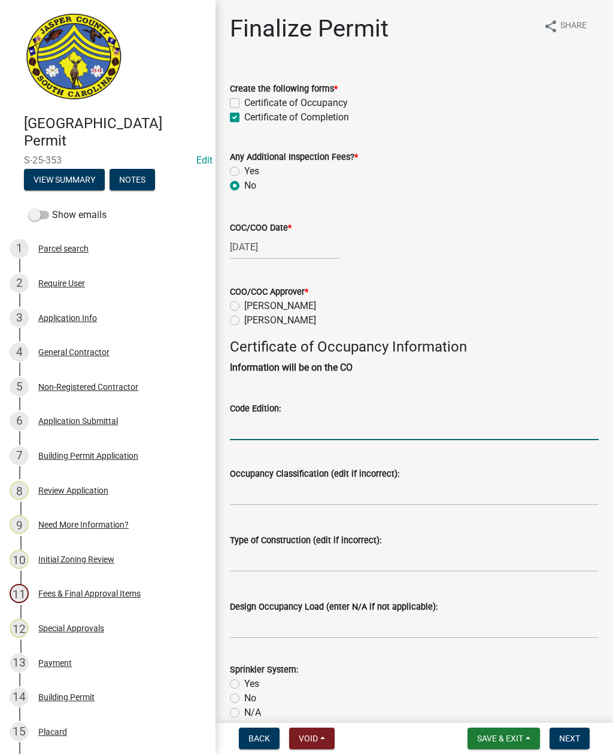
click at [294, 420] on input "Code Edition:" at bounding box center [414, 428] width 369 height 25
click at [244, 317] on label "Ryan Campbell" at bounding box center [280, 320] width 72 height 14
click at [244, 317] on input "Ryan Campbell" at bounding box center [248, 317] width 8 height 8
radio input "true"
click at [303, 416] on input "Code Edition:" at bounding box center [414, 428] width 369 height 25
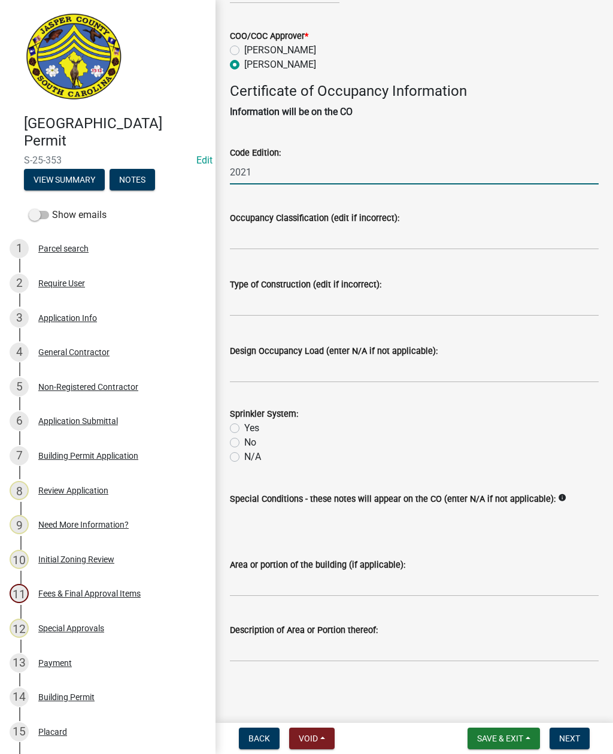
scroll to position [269, 0]
type input "2021"
click at [244, 450] on label "N/A" at bounding box center [252, 457] width 17 height 14
click at [244, 450] on input "N/A" at bounding box center [248, 454] width 8 height 8
radio input "true"
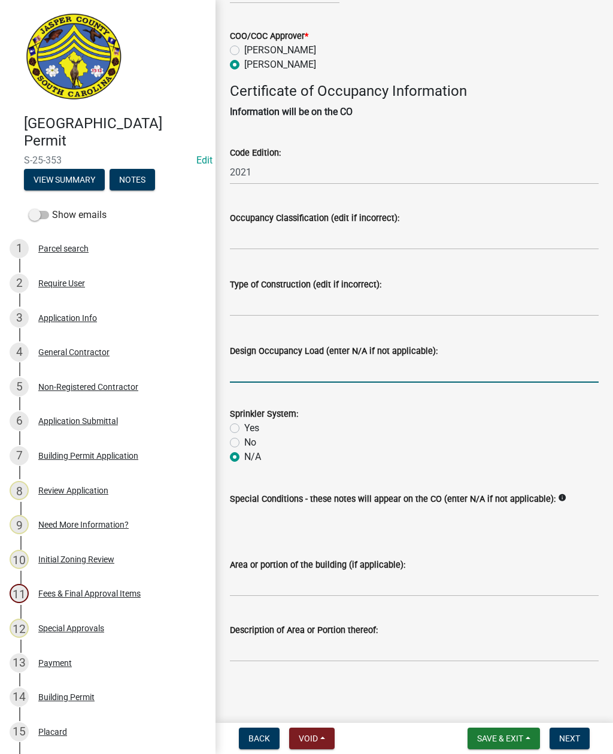
click at [269, 358] on input "Design Occupancy Load (enter N/A if not applicable):" at bounding box center [414, 370] width 369 height 25
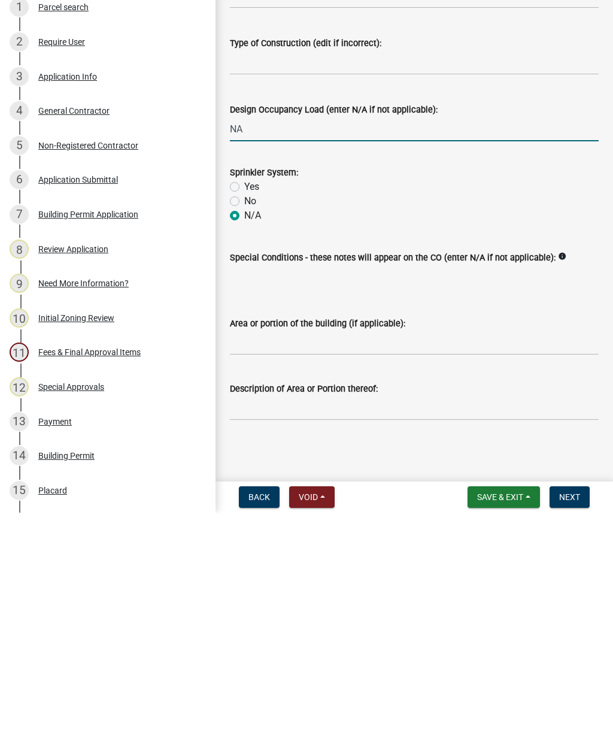
type input "NA"
click at [343, 572] on input "Area or portion of the building (if applicable):" at bounding box center [414, 584] width 369 height 25
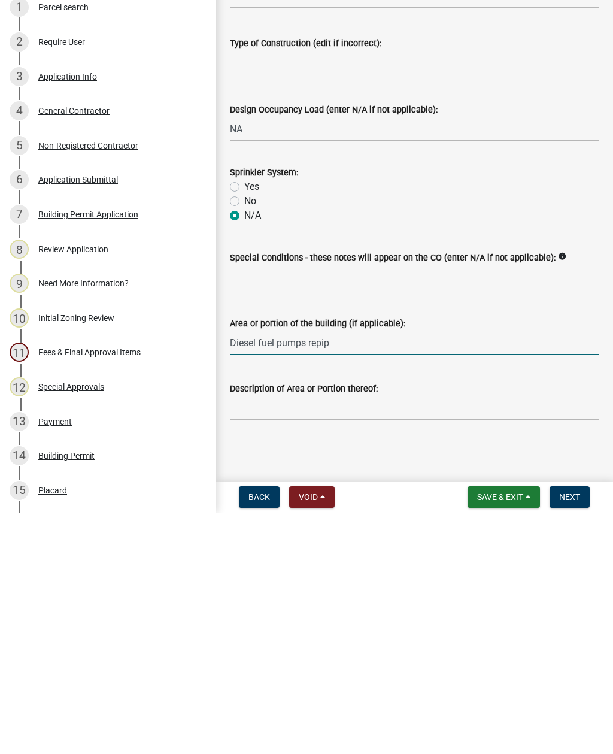
type input "Diesel fuel pumps repipe"
click at [563, 734] on span "Next" at bounding box center [569, 739] width 21 height 10
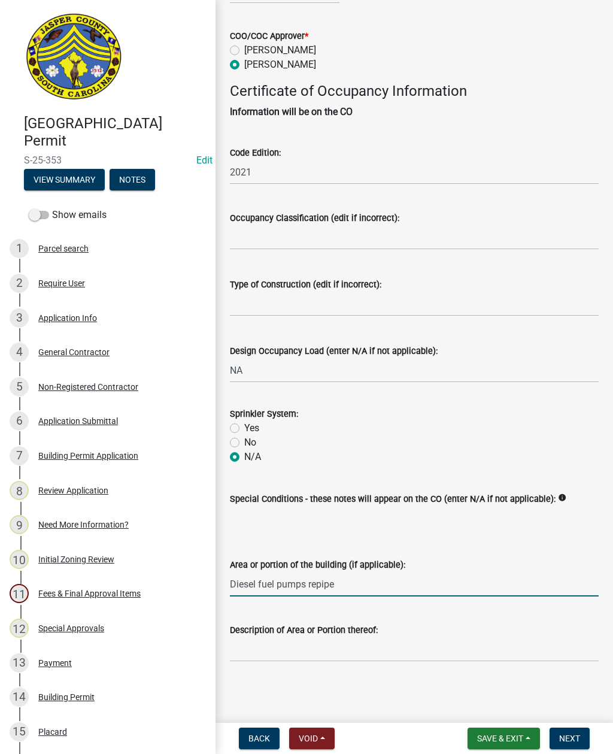
scroll to position [0, 0]
